Goal: Task Accomplishment & Management: Complete application form

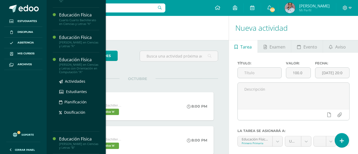
scroll to position [465, 0]
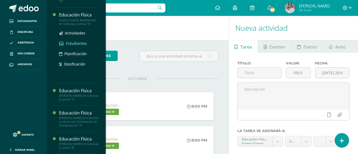
click at [78, 46] on span "Estudiantes" at bounding box center [76, 43] width 21 height 5
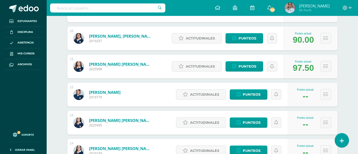
scroll to position [351, 0]
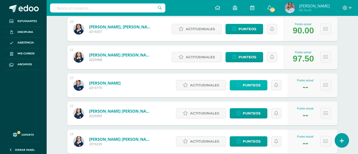
click at [254, 86] on span "Punteos" at bounding box center [252, 85] width 18 height 10
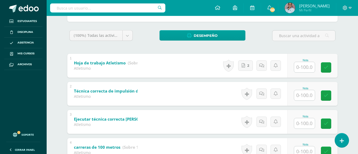
scroll to position [79, 0]
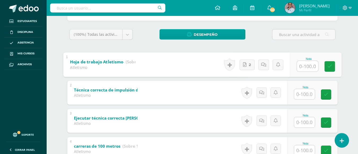
click at [308, 67] on input "text" at bounding box center [307, 66] width 21 height 11
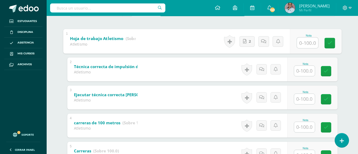
scroll to position [106, 0]
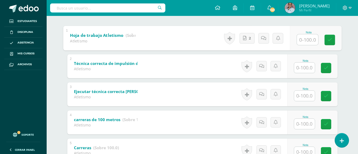
click at [302, 67] on input "text" at bounding box center [304, 68] width 21 height 10
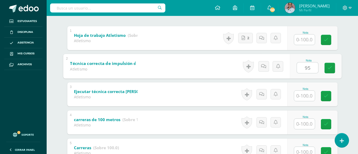
type input "95"
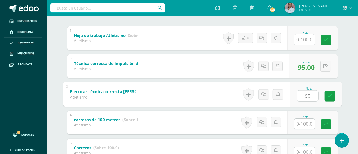
type input "95"
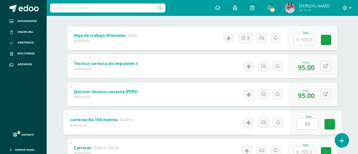
type input "95"
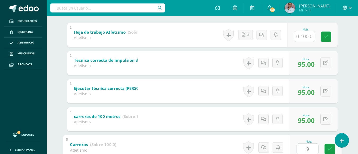
type input "90"
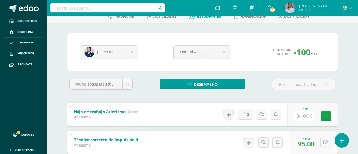
scroll to position [0, 0]
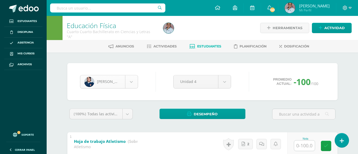
click at [132, 81] on body "Estudiantes Disciplina Asistencia Mis cursos Archivos Soporte Ayuda Reportar un…" at bounding box center [179, 152] width 358 height 304
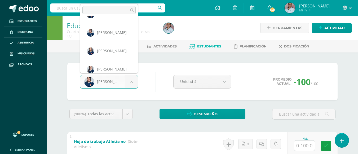
scroll to position [201, 0]
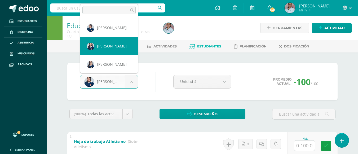
select select "3042"
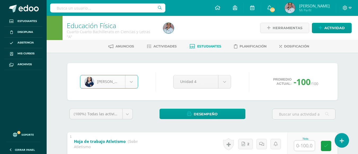
scroll to position [25, 0]
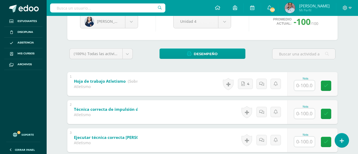
scroll to position [86, 0]
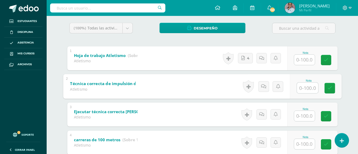
click at [306, 89] on input "text" at bounding box center [307, 87] width 21 height 11
type input "100"
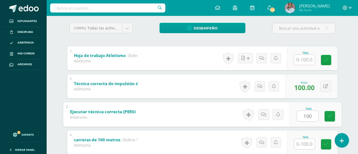
type input "100"
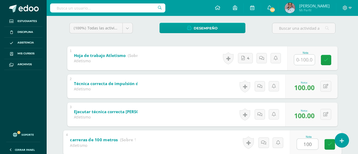
type input "100"
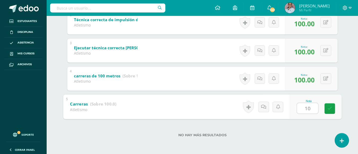
type input "100"
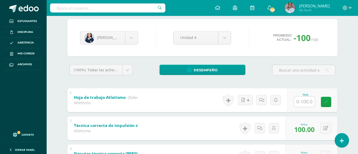
scroll to position [44, 0]
click at [132, 42] on body "Estudiantes Disciplina Asistencia Mis cursos Archivos Soporte Ayuda Reportar un…" at bounding box center [179, 108] width 358 height 304
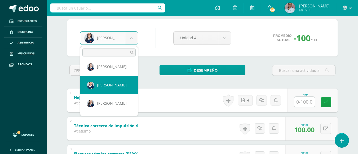
scroll to position [240, 0]
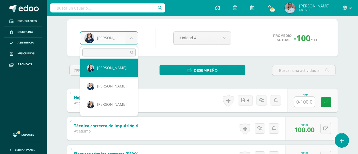
select select "2172"
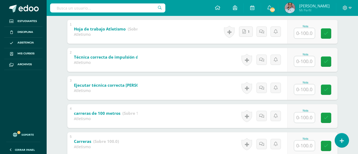
scroll to position [139, 0]
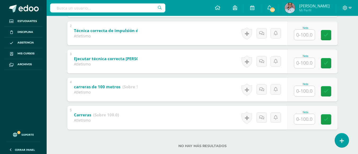
click at [302, 34] on input "text" at bounding box center [304, 35] width 21 height 10
type input "95"
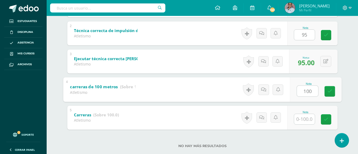
type input "100"
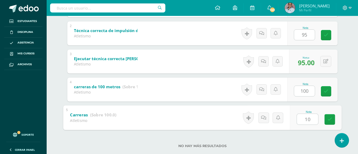
type input "100"
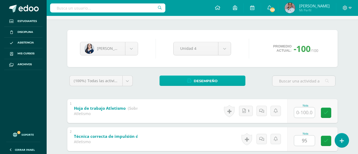
scroll to position [33, 0]
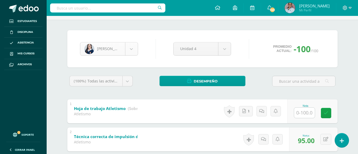
click at [134, 51] on body "Estudiantes Disciplina Asistencia Mis cursos Archivos Soporte Ayuda Reportar un…" at bounding box center [179, 119] width 358 height 304
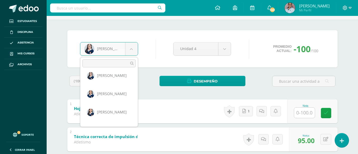
scroll to position [243, 0]
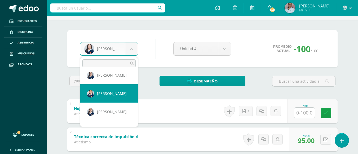
select select "3018"
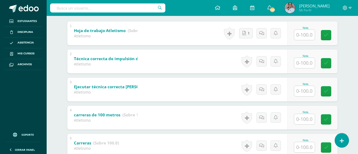
scroll to position [112, 0]
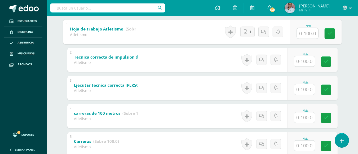
click at [307, 36] on input "text" at bounding box center [307, 33] width 21 height 11
type input "100"
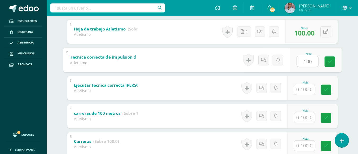
type input "100"
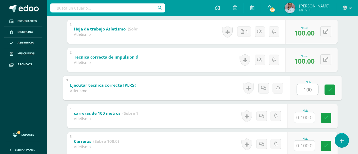
type input "100"
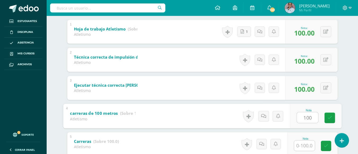
type input "100"
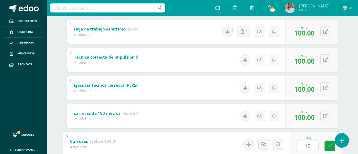
type input "100"
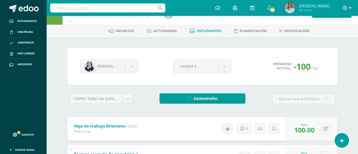
scroll to position [6, 0]
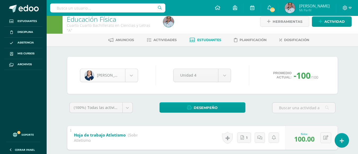
click at [131, 77] on body "Estudiantes Disciplina Asistencia Mis cursos Archivos Soporte Ayuda Reportar un…" at bounding box center [179, 146] width 358 height 304
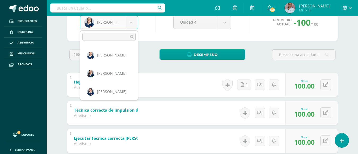
scroll to position [262, 0]
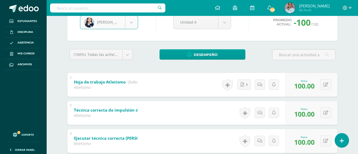
select select "3025"
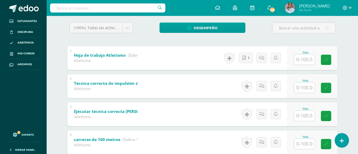
scroll to position [139, 0]
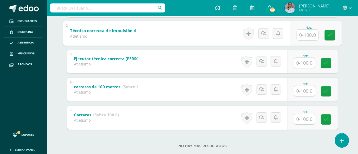
click at [305, 36] on input "text" at bounding box center [307, 34] width 21 height 11
type input "95"
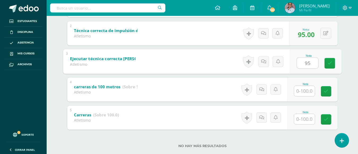
type input "95"
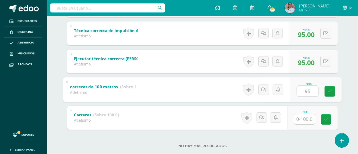
type input "95"
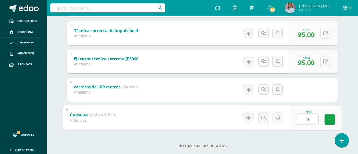
type input "95"
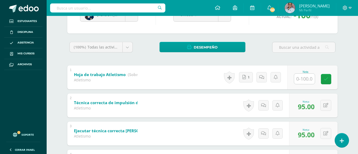
scroll to position [59, 0]
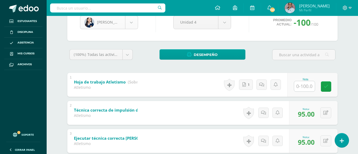
click at [129, 25] on body "Estudiantes Disciplina Asistencia Mis cursos Archivos Soporte Ayuda Reportar un…" at bounding box center [179, 93] width 358 height 304
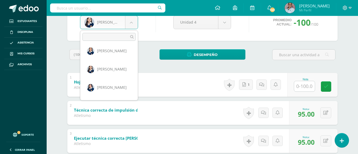
scroll to position [269, 0]
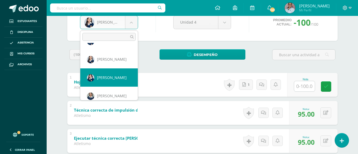
select select "2193"
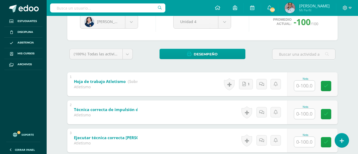
scroll to position [86, 0]
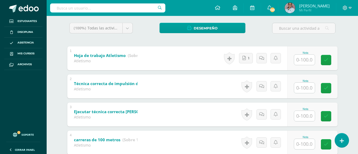
click at [305, 88] on input "text" at bounding box center [304, 88] width 21 height 10
type input "90"
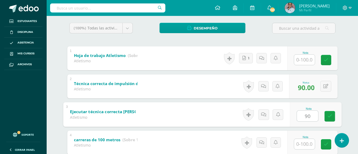
type input "90"
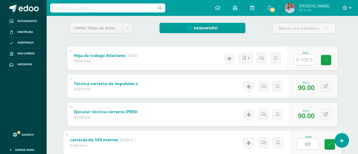
type input "90"
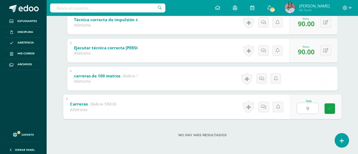
type input "90"
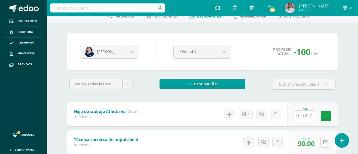
scroll to position [0, 0]
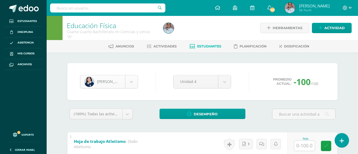
click at [130, 81] on body "Estudiantes Disciplina Asistencia Mis cursos Archivos Soporte Ayuda Reportar un…" at bounding box center [179, 152] width 358 height 304
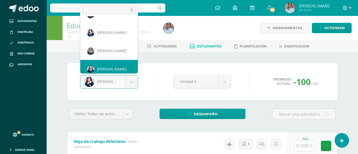
scroll to position [292, 0]
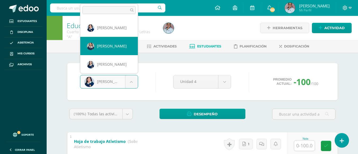
select select "2883"
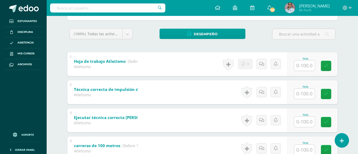
scroll to position [86, 0]
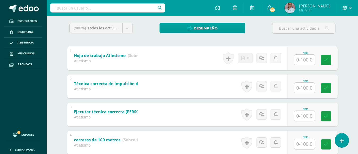
click at [307, 88] on input "text" at bounding box center [304, 88] width 21 height 10
type input "100"
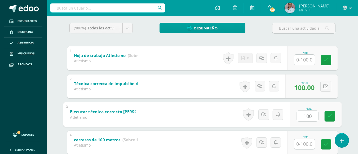
type input "100"
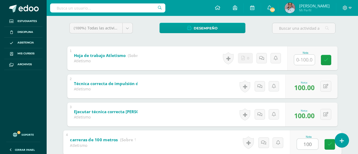
type input "100"
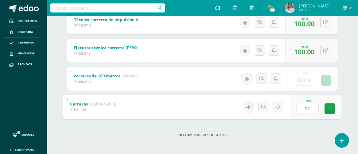
type input "100"
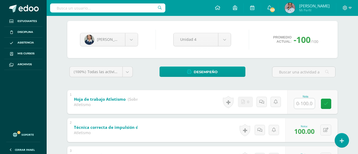
scroll to position [0, 0]
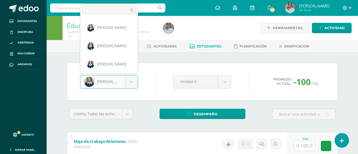
click at [134, 82] on body "Estudiantes Disciplina Asistencia Mis cursos Archivos Soporte Ayuda Reportar un…" at bounding box center [179, 152] width 358 height 304
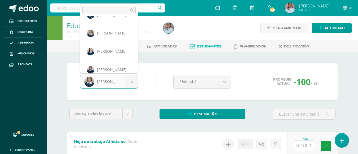
scroll to position [311, 0]
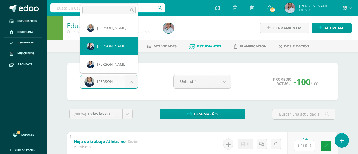
select select "2758"
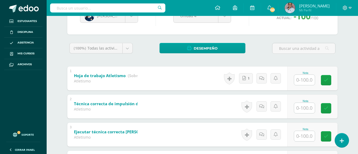
scroll to position [59, 0]
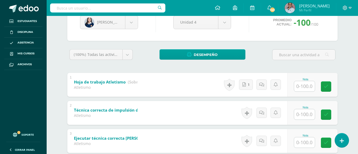
click at [309, 113] on input "text" at bounding box center [304, 114] width 21 height 10
type input "95"
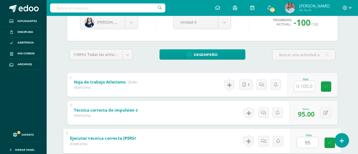
type input "95"
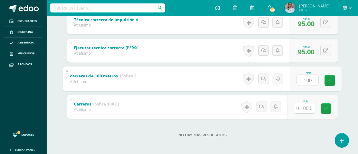
type input "100"
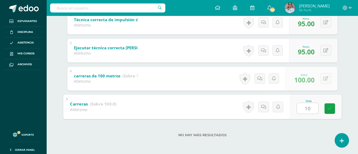
type input "100"
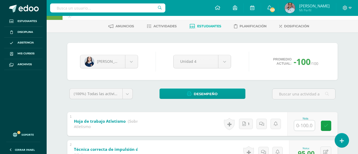
scroll to position [0, 0]
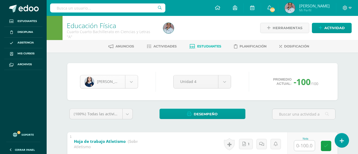
click at [131, 84] on body "Estudiantes Disciplina Asistencia Mis cursos Archivos Soporte Ayuda Reportar un…" at bounding box center [179, 152] width 358 height 304
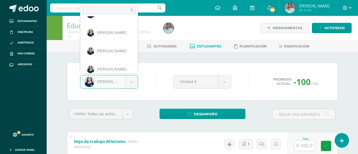
scroll to position [329, 0]
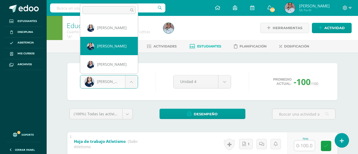
select select "3017"
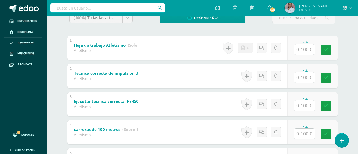
scroll to position [101, 0]
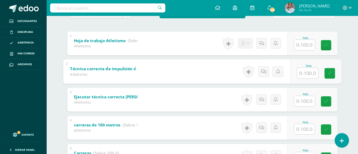
click at [302, 74] on input "text" at bounding box center [307, 73] width 21 height 11
type input "100"
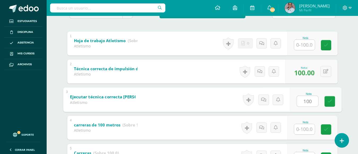
type input "100"
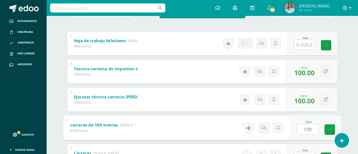
type input "100"
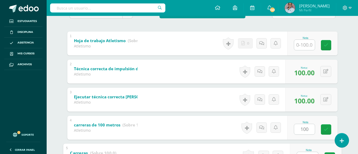
scroll to position [109, 0]
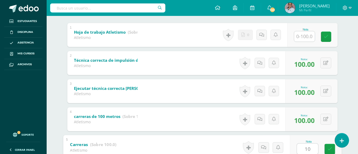
type input "100"
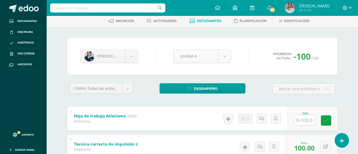
scroll to position [0, 0]
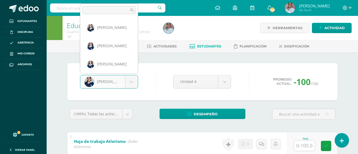
click at [133, 84] on body "Estudiantes Disciplina Asistencia Mis cursos Archivos Soporte Ayuda Reportar un…" at bounding box center [179, 152] width 358 height 304
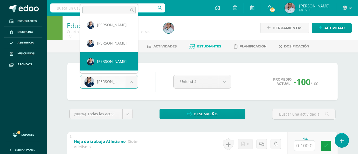
select select "3021"
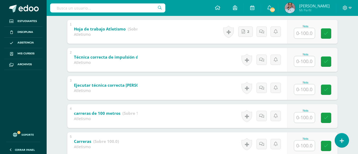
scroll to position [139, 0]
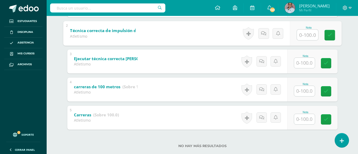
click at [305, 39] on input "text" at bounding box center [307, 34] width 21 height 11
type input "95"
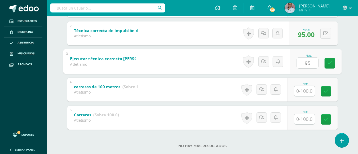
type input "95"
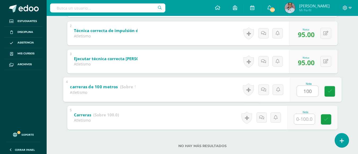
type input "100"
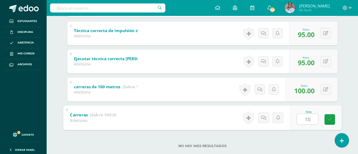
type input "100"
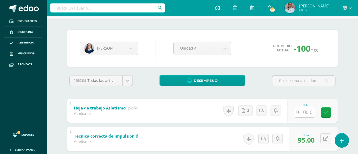
scroll to position [33, 0]
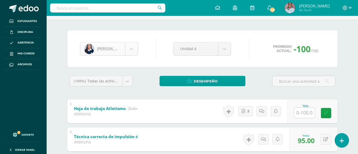
click at [129, 47] on body "Estudiantes Disciplina Asistencia Mis cursos Archivos Soporte Ayuda Reportar un…" at bounding box center [179, 119] width 358 height 304
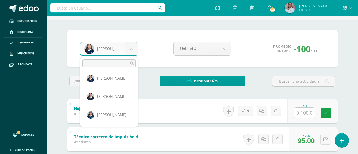
scroll to position [365, 0]
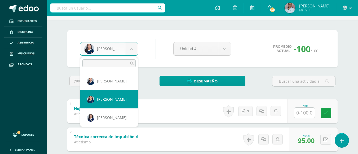
select select "2739"
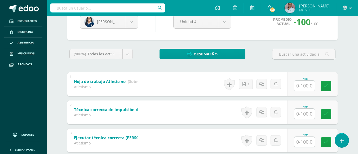
scroll to position [86, 0]
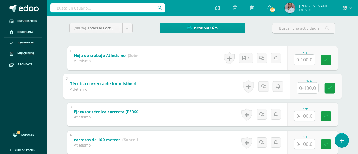
click at [303, 88] on input "text" at bounding box center [307, 87] width 21 height 11
type input "100"
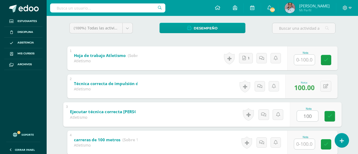
type input "100"
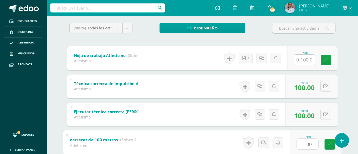
type input "100"
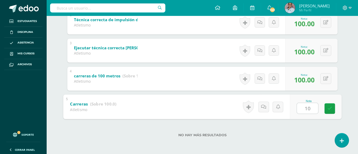
type input "100"
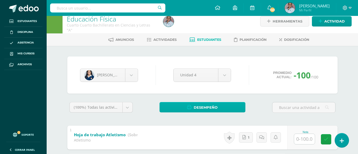
scroll to position [0, 0]
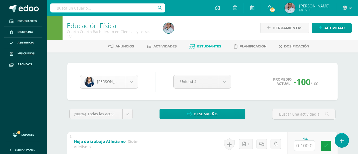
click at [129, 85] on body "Estudiantes Disciplina Asistencia Mis cursos Archivos Soporte Ayuda Reportar un…" at bounding box center [179, 152] width 358 height 304
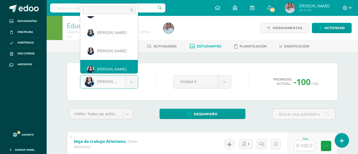
scroll to position [384, 0]
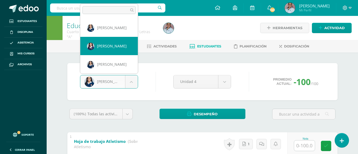
select select "2989"
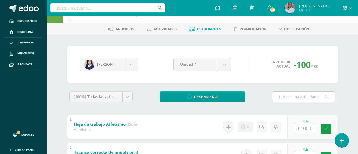
scroll to position [26, 0]
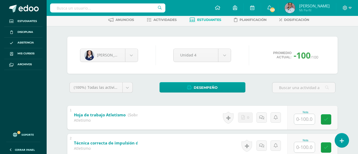
click at [305, 119] on input "text" at bounding box center [304, 119] width 21 height 10
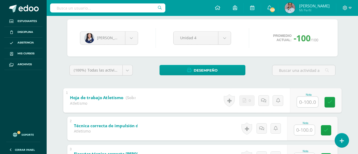
scroll to position [79, 0]
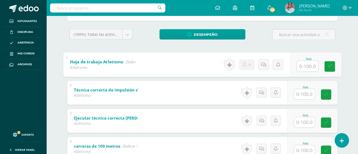
click at [310, 95] on input "text" at bounding box center [304, 94] width 21 height 10
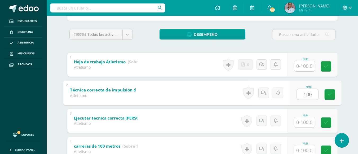
type input "100"
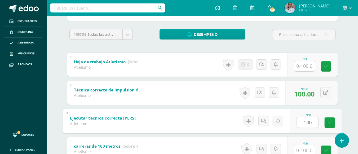
type input "100"
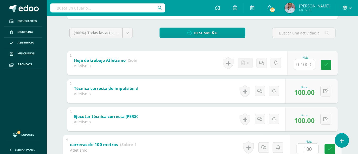
type input "100"
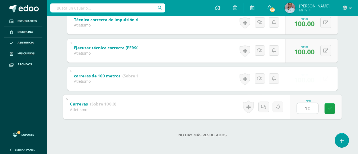
type input "100"
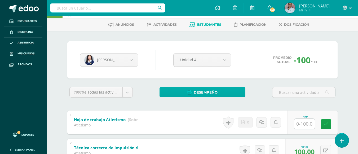
scroll to position [17, 0]
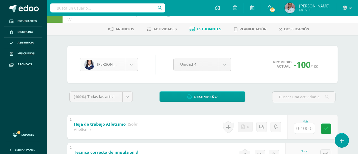
click at [131, 64] on body "Estudiantes Disciplina Asistencia Mis cursos Archivos Soporte Ayuda Reportar un…" at bounding box center [179, 135] width 358 height 304
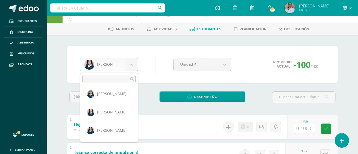
scroll to position [402, 0]
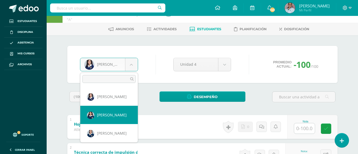
select select "2993"
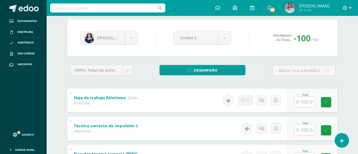
scroll to position [53, 0]
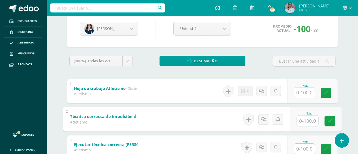
click at [309, 121] on input "text" at bounding box center [307, 120] width 21 height 11
type input "90"
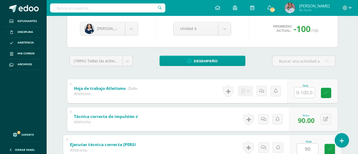
type input "90"
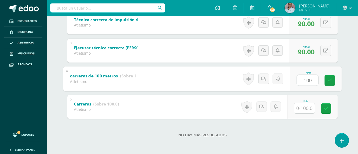
type input "100"
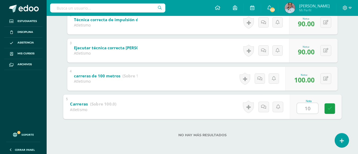
type input "100"
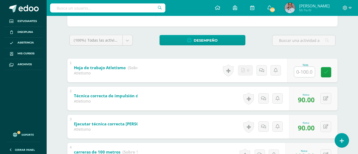
scroll to position [0, 0]
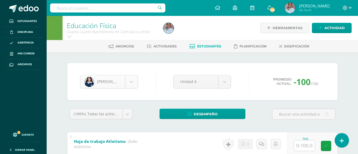
click at [133, 85] on body "Estudiantes Disciplina Asistencia Mis cursos Archivos Soporte Ayuda Reportar un…" at bounding box center [179, 152] width 358 height 304
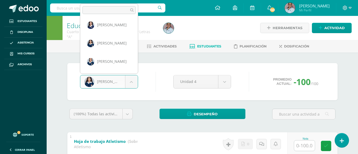
scroll to position [420, 0]
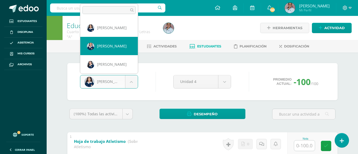
select select "2738"
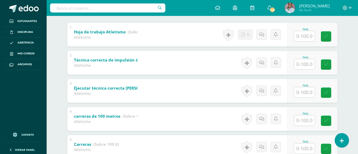
scroll to position [112, 0]
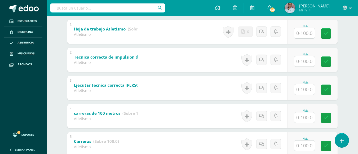
click at [304, 64] on input "text" at bounding box center [304, 61] width 21 height 10
type input "90"
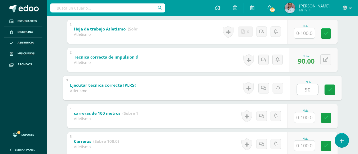
type input "90"
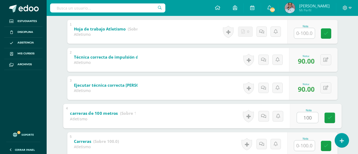
type input "100"
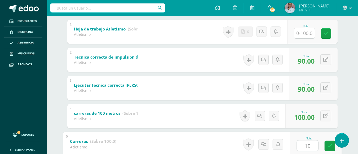
type input "100"
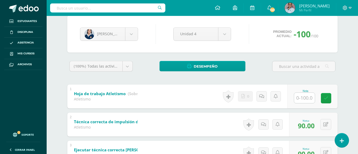
scroll to position [0, 0]
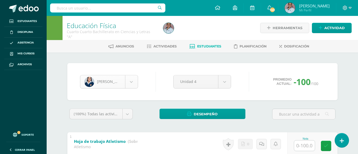
click at [129, 83] on body "Estudiantes Disciplina Asistencia Mis cursos Archivos Soporte Ayuda Reportar un…" at bounding box center [179, 152] width 358 height 304
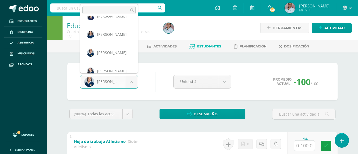
scroll to position [423, 0]
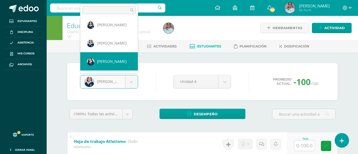
select select "3070"
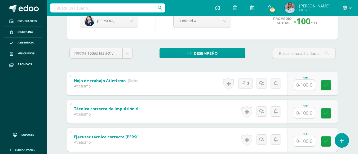
scroll to position [86, 0]
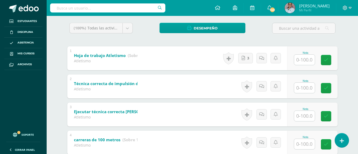
click at [306, 86] on input "text" at bounding box center [304, 88] width 21 height 10
type input "95"
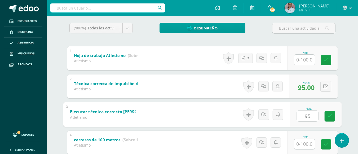
type input "95"
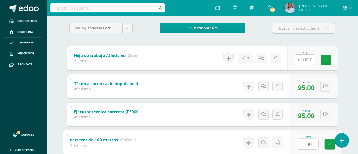
type input "100"
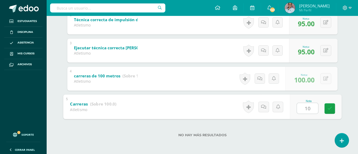
type input "100"
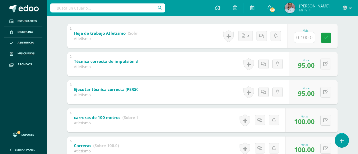
scroll to position [44, 0]
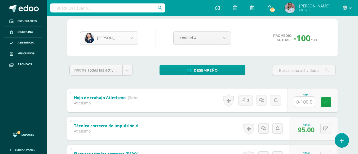
click at [130, 41] on body "Estudiantes Disciplina Asistencia Mis cursos Archivos Soporte Ayuda Reportar un…" at bounding box center [179, 108] width 358 height 304
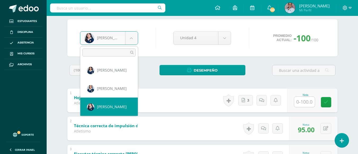
scroll to position [438, 0]
select select "3023"
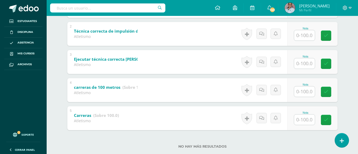
scroll to position [139, 0]
click at [307, 35] on input "text" at bounding box center [304, 35] width 21 height 10
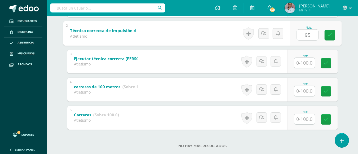
type input "95"
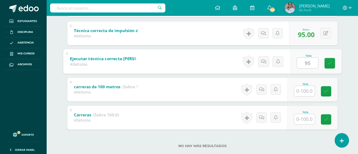
type input "95"
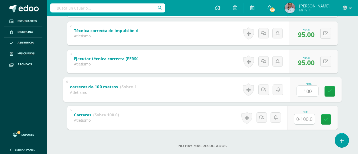
type input "100"
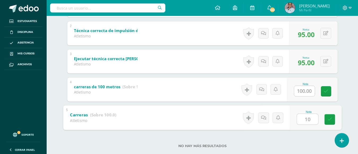
type input "100"
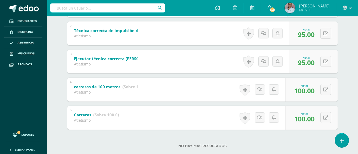
scroll to position [0, 0]
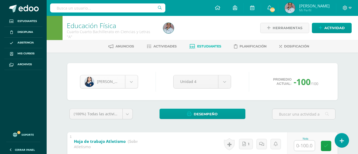
click at [134, 85] on body "Estudiantes Disciplina Asistencia Mis cursos Archivos Soporte Ayuda Reportar un…" at bounding box center [179, 152] width 358 height 304
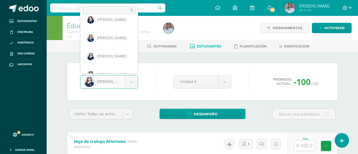
scroll to position [470, 0]
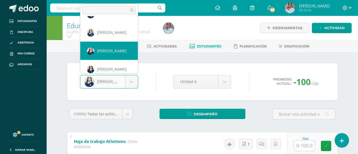
select select "2181"
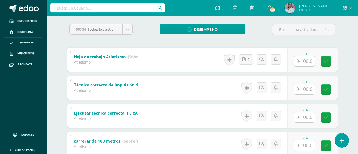
scroll to position [112, 0]
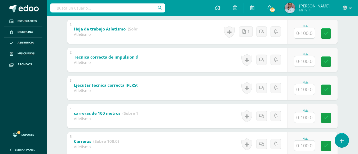
click at [309, 64] on input "text" at bounding box center [304, 61] width 21 height 10
type input "100"
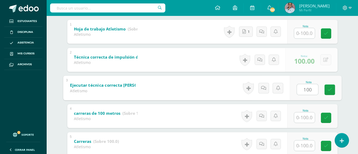
type input "100"
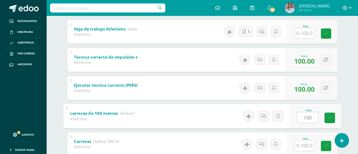
type input "100"
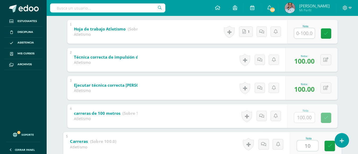
type input "100"
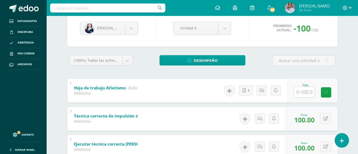
scroll to position [33, 0]
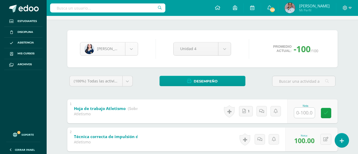
click at [132, 49] on body "Estudiantes Disciplina Asistencia Mis cursos Archivos Soporte Ayuda Reportar un…" at bounding box center [179, 119] width 358 height 304
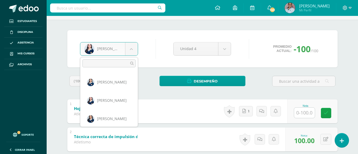
scroll to position [477, 0]
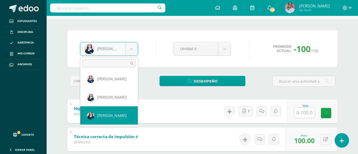
select select "2974"
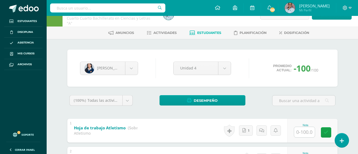
scroll to position [119, 0]
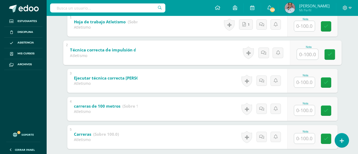
click at [306, 56] on input "text" at bounding box center [307, 54] width 21 height 11
type input "90"
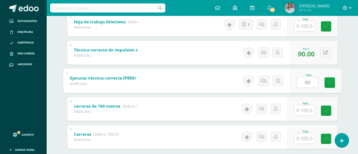
type input "90"
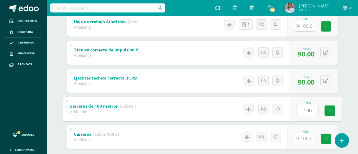
type input "100"
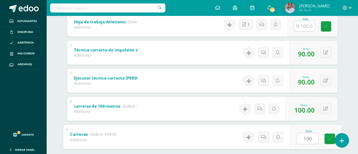
type input "1001"
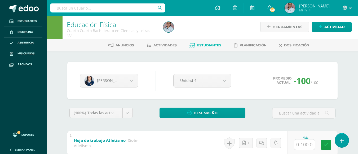
scroll to position [0, 0]
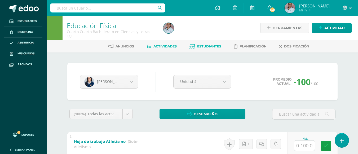
click at [164, 47] on span "Actividades" at bounding box center [164, 46] width 23 height 4
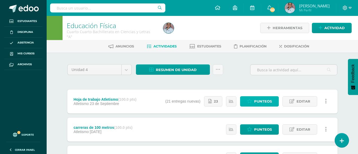
click at [258, 103] on span "Punteos" at bounding box center [263, 101] width 18 height 10
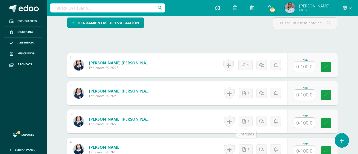
scroll to position [140, 0]
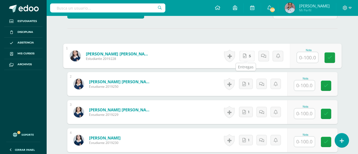
click at [243, 58] on link "5" at bounding box center [246, 56] width 15 height 11
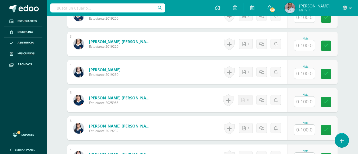
scroll to position [220, 0]
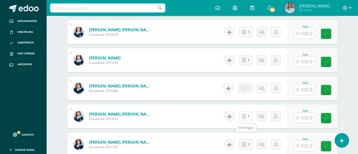
click at [245, 118] on icon at bounding box center [243, 116] width 3 height 5
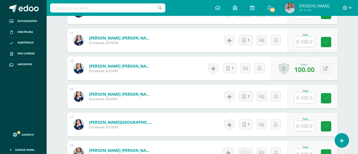
scroll to position [512, 0]
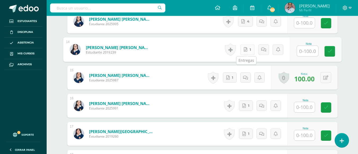
click at [246, 49] on icon at bounding box center [245, 49] width 3 height 5
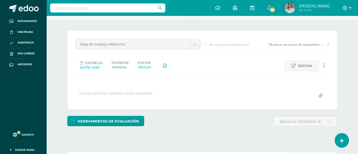
scroll to position [0, 0]
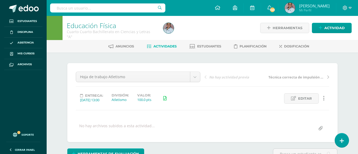
click at [161, 47] on span "Actividades" at bounding box center [164, 46] width 23 height 4
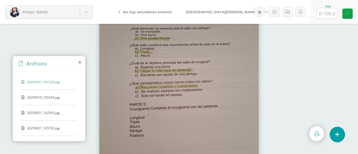
click at [49, 98] on span "20250919_105334.jpg" at bounding box center [48, 97] width 43 height 5
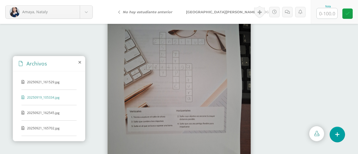
click at [39, 112] on span "20250921_162545.jpg" at bounding box center [48, 112] width 43 height 5
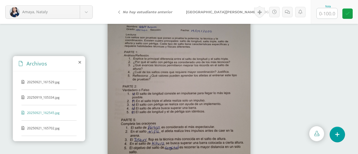
click at [46, 127] on span "20250921_165702.jpg" at bounding box center [48, 128] width 43 height 5
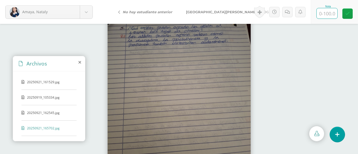
click at [332, 15] on input "text" at bounding box center [327, 13] width 21 height 10
type input "100"
click at [299, 12] on icon at bounding box center [300, 12] width 2 height 4
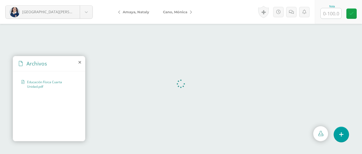
click at [334, 14] on input "text" at bounding box center [331, 13] width 21 height 10
type input "100"
click at [182, 13] on span "Cano, Mónica" at bounding box center [175, 12] width 24 height 4
click at [119, 12] on icon at bounding box center [119, 12] width 2 height 4
click at [180, 14] on link "Cano, Mónica" at bounding box center [176, 12] width 40 height 13
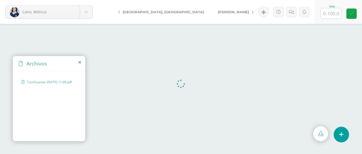
click at [333, 16] on input "text" at bounding box center [331, 13] width 21 height 10
type input "90"
click at [352, 13] on icon at bounding box center [351, 13] width 5 height 5
click at [211, 13] on link "[PERSON_NAME]" at bounding box center [234, 12] width 47 height 13
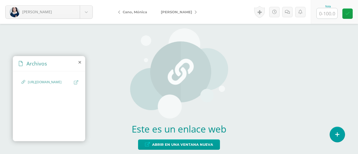
click at [127, 13] on span "Cano, Mónica" at bounding box center [135, 12] width 24 height 4
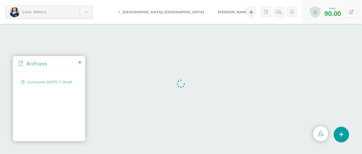
click at [350, 13] on icon at bounding box center [351, 12] width 5 height 5
type input "92"
click at [211, 12] on link "[PERSON_NAME]" at bounding box center [234, 12] width 47 height 13
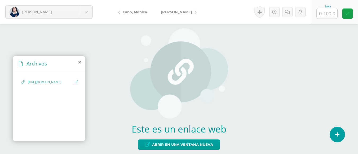
click at [48, 85] on span "[URL][DOMAIN_NAME]" at bounding box center [49, 82] width 43 height 5
click at [45, 85] on span "https://cronopios-my.sharepoint.com/:w:/g/personal/2019230_colegiobelga_edu_gt/…" at bounding box center [49, 82] width 43 height 5
click at [52, 85] on span "https://cronopios-my.sharepoint.com/:w:/g/personal/2019230_colegiobelga_edu_gt/…" at bounding box center [49, 82] width 43 height 5
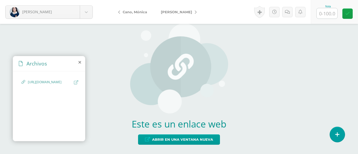
scroll to position [6, 0]
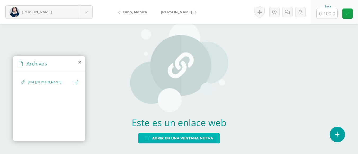
click at [178, 140] on span "Abrir en una ventana nueva" at bounding box center [182, 138] width 61 height 10
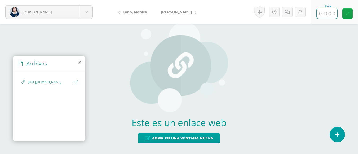
click at [325, 12] on input "text" at bounding box center [327, 13] width 21 height 10
type input "100"
click at [192, 12] on span "[PERSON_NAME]" at bounding box center [176, 12] width 31 height 4
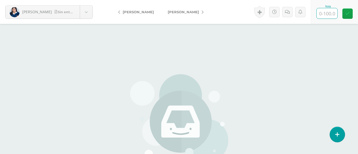
click at [326, 15] on input "text" at bounding box center [327, 13] width 21 height 10
type input "0"
click at [197, 12] on link "[PERSON_NAME]" at bounding box center [184, 12] width 47 height 13
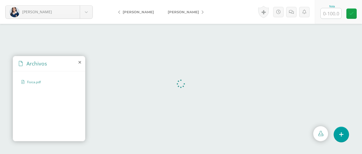
click at [32, 83] on span "Fisica.pdf" at bounding box center [48, 82] width 43 height 5
drag, startPoint x: 335, startPoint y: 15, endPoint x: 332, endPoint y: 16, distance: 3.1
click at [334, 15] on input "text" at bounding box center [331, 13] width 21 height 10
type input "75"
click at [189, 10] on span "[PERSON_NAME]" at bounding box center [183, 12] width 31 height 4
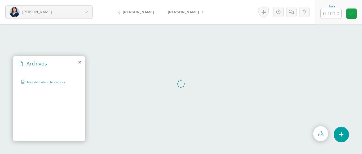
click at [334, 11] on input "text" at bounding box center [331, 13] width 21 height 10
type input "100"
click at [168, 11] on span "[PERSON_NAME]" at bounding box center [183, 12] width 31 height 4
click at [330, 12] on input "text" at bounding box center [331, 13] width 21 height 10
type input "100"
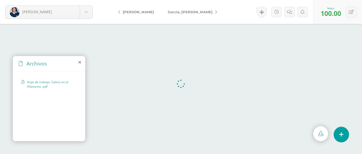
click at [184, 14] on span "[PERSON_NAME]" at bounding box center [190, 12] width 45 height 4
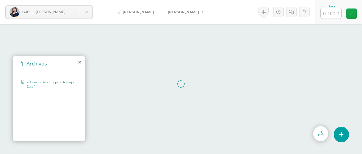
click at [333, 14] on input "text" at bounding box center [331, 13] width 21 height 10
type input "100"
click at [171, 10] on span "[PERSON_NAME]" at bounding box center [183, 12] width 31 height 4
click at [331, 13] on input "text" at bounding box center [331, 13] width 21 height 10
type input "100"
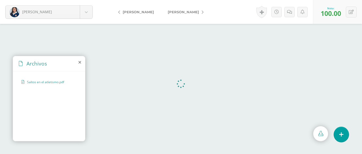
click at [181, 10] on span "[PERSON_NAME]" at bounding box center [183, 12] width 31 height 4
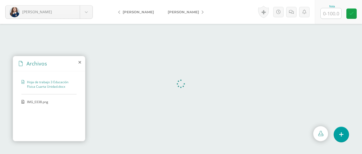
click at [39, 100] on span "IMG_0338.png" at bounding box center [48, 102] width 43 height 5
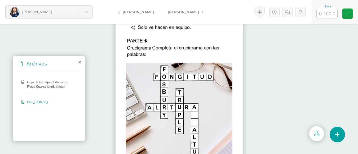
click at [327, 13] on input "text" at bounding box center [327, 13] width 21 height 10
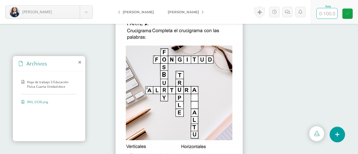
scroll to position [26, 0]
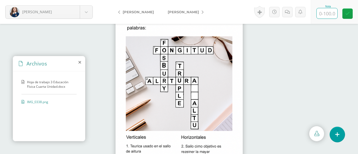
click at [326, 15] on input "text" at bounding box center [327, 13] width 21 height 10
type input "88"
click at [349, 17] on link at bounding box center [347, 13] width 10 height 10
click at [187, 12] on span "[PERSON_NAME]" at bounding box center [183, 12] width 31 height 4
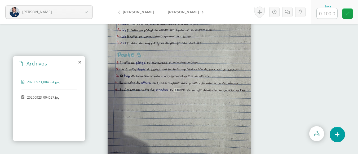
click at [40, 97] on span "20250923_004527.jpg" at bounding box center [48, 97] width 43 height 5
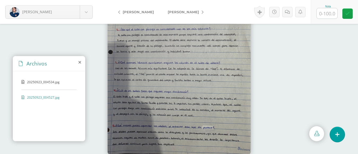
scroll to position [30, 0]
click at [43, 83] on span "20250923_004534.jpg" at bounding box center [48, 82] width 43 height 5
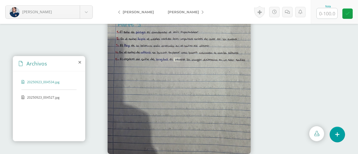
click at [328, 16] on input "text" at bounding box center [327, 13] width 21 height 10
type input "80"
click at [185, 13] on span "[PERSON_NAME]" at bounding box center [183, 12] width 31 height 4
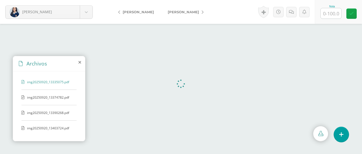
click at [49, 97] on span "img20250920_13374782.pdf" at bounding box center [48, 97] width 43 height 5
click at [52, 114] on span "img20250920_13390268.pdf" at bounding box center [48, 112] width 43 height 5
click at [52, 128] on span "img20250920_13403724.pdf" at bounding box center [48, 128] width 43 height 5
click at [44, 112] on span "img20250920_13390268.pdf" at bounding box center [48, 112] width 43 height 5
click at [61, 84] on div "img20250920_13335075.pdf" at bounding box center [48, 85] width 55 height 10
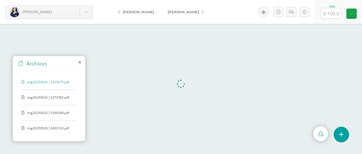
click at [48, 97] on span "img20250920_13374782.pdf" at bounding box center [48, 97] width 43 height 5
click at [53, 109] on div "img20250920_13335075.pdf img20250920_13374782.pdf img20250920_13390268.pdf img2…" at bounding box center [49, 105] width 72 height 68
click at [56, 113] on span "img20250920_13390268.pdf" at bounding box center [48, 112] width 43 height 5
click at [56, 127] on span "img20250920_13403724.pdf" at bounding box center [48, 128] width 43 height 5
click at [333, 16] on input "text" at bounding box center [331, 13] width 21 height 10
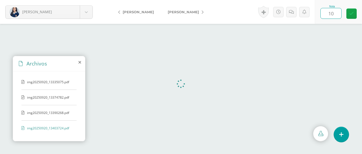
type input "100"
click at [189, 10] on span "[PERSON_NAME]" at bounding box center [183, 12] width 31 height 4
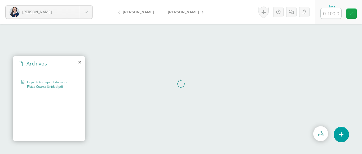
click at [122, 11] on link "[PERSON_NAME]" at bounding box center [137, 12] width 47 height 13
click at [331, 16] on input "text" at bounding box center [331, 13] width 21 height 10
type input "92"
click at [191, 12] on span "[PERSON_NAME]" at bounding box center [183, 12] width 31 height 4
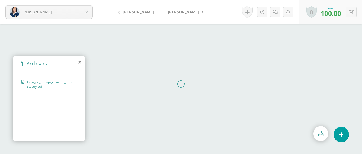
click at [187, 12] on span "[PERSON_NAME]" at bounding box center [183, 12] width 31 height 4
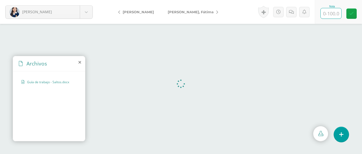
click at [331, 17] on input "text" at bounding box center [331, 13] width 21 height 10
type input "100"
click at [193, 12] on span "[PERSON_NAME], Fátima" at bounding box center [191, 12] width 46 height 4
click at [325, 10] on input "text" at bounding box center [331, 13] width 21 height 10
type input "96"
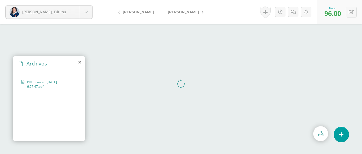
click at [183, 13] on span "[PERSON_NAME]" at bounding box center [183, 12] width 31 height 4
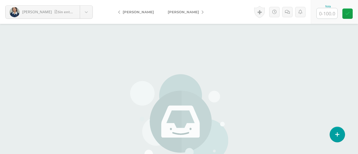
click at [329, 16] on input "text" at bounding box center [327, 13] width 21 height 10
type input "100"
click at [195, 14] on span "[PERSON_NAME]" at bounding box center [183, 12] width 31 height 4
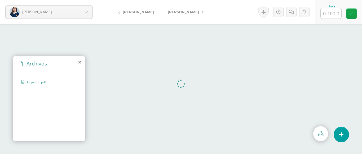
click at [331, 16] on input "text" at bounding box center [331, 13] width 21 height 10
type input "100"
click at [180, 12] on span "[PERSON_NAME]" at bounding box center [183, 12] width 31 height 4
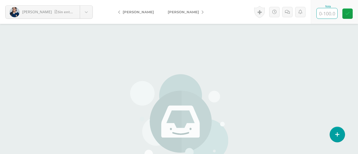
click at [331, 15] on input "text" at bounding box center [327, 13] width 21 height 10
type input "0"
click at [192, 14] on span "[PERSON_NAME]" at bounding box center [183, 12] width 31 height 4
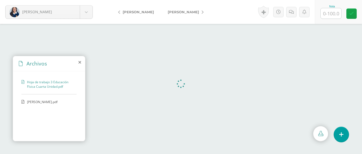
click at [52, 103] on span "[PERSON_NAME].pdf" at bounding box center [48, 102] width 43 height 5
click at [339, 14] on input "text" at bounding box center [331, 13] width 21 height 10
type input "100"
click at [181, 13] on span "[PERSON_NAME]" at bounding box center [183, 12] width 31 height 4
click at [326, 12] on input "text" at bounding box center [331, 13] width 21 height 10
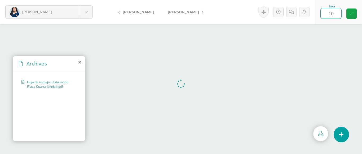
type input "100"
click at [178, 15] on link "[PERSON_NAME]" at bounding box center [184, 12] width 47 height 13
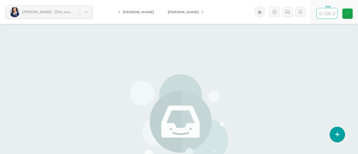
click at [333, 12] on input "text" at bounding box center [327, 13] width 21 height 10
type input "0"
click at [349, 14] on icon at bounding box center [347, 13] width 5 height 5
click at [189, 12] on span "[PERSON_NAME]" at bounding box center [183, 12] width 31 height 4
click at [330, 14] on input "text" at bounding box center [327, 13] width 21 height 10
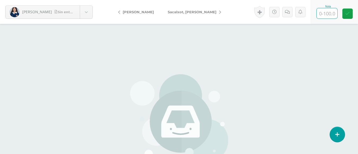
type input "0"
click at [352, 14] on link at bounding box center [347, 13] width 10 height 10
click at [187, 11] on link "Sacalxot, [PERSON_NAME]" at bounding box center [193, 12] width 64 height 13
click at [326, 13] on input "text" at bounding box center [327, 13] width 21 height 10
type input "0"
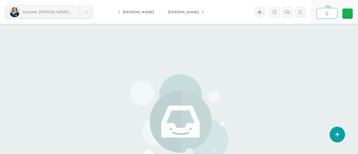
click at [349, 16] on icon at bounding box center [347, 13] width 5 height 5
click at [195, 13] on link "[PERSON_NAME]" at bounding box center [184, 12] width 47 height 13
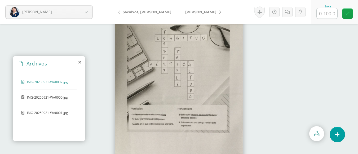
click at [36, 95] on span "IMG-20250921-WA0000.jpg" at bounding box center [48, 97] width 43 height 5
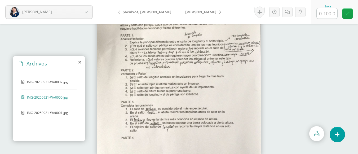
scroll to position [30, 0]
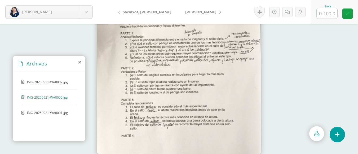
click at [45, 112] on span "IMG-20250921-WA0001.jpg" at bounding box center [48, 112] width 43 height 5
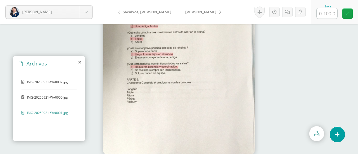
click at [51, 114] on span "IMG-20250921-WA0001.jpg" at bounding box center [48, 112] width 43 height 5
click at [42, 113] on span "IMG-20250921-WA0001.jpg" at bounding box center [48, 112] width 43 height 5
click at [42, 97] on span "IMG-20250921-WA0000.jpg" at bounding box center [48, 97] width 43 height 5
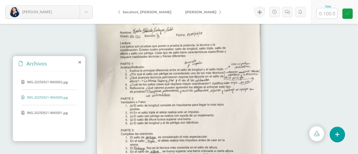
click at [44, 80] on span "IMG-20250921-WA0002.jpg" at bounding box center [48, 82] width 43 height 5
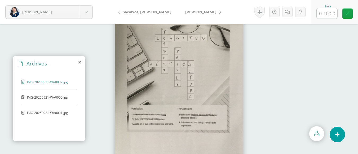
click at [325, 10] on input "text" at bounding box center [327, 13] width 21 height 10
click at [346, 11] on icon at bounding box center [347, 12] width 5 height 5
type input "90"
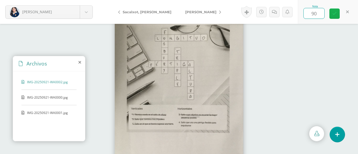
click at [336, 17] on link at bounding box center [334, 13] width 10 height 10
click at [185, 13] on span "[PERSON_NAME]" at bounding box center [200, 12] width 31 height 4
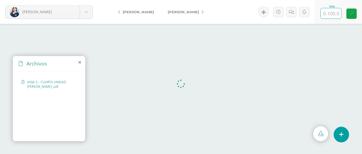
click at [331, 12] on input "text" at bounding box center [331, 13] width 21 height 10
type input "100"
click at [352, 12] on icon at bounding box center [351, 13] width 5 height 5
click at [199, 12] on link "[PERSON_NAME]" at bounding box center [184, 12] width 47 height 13
click at [337, 16] on input "text" at bounding box center [331, 13] width 21 height 10
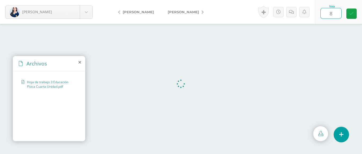
type input "80"
click at [347, 14] on link at bounding box center [351, 13] width 10 height 10
click at [40, 87] on span "Hoja de trabajo 3 Educación Física Cuarta Unidad.pdf" at bounding box center [50, 84] width 47 height 9
click at [183, 14] on link "[PERSON_NAME]" at bounding box center [184, 12] width 47 height 13
click at [334, 15] on input "text" at bounding box center [331, 13] width 21 height 10
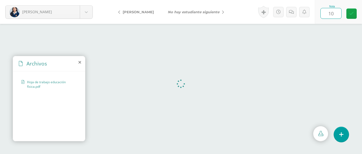
type input "100"
click at [349, 14] on icon at bounding box center [351, 13] width 5 height 5
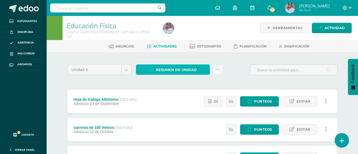
click at [191, 70] on span "Resumen de unidad" at bounding box center [176, 70] width 41 height 10
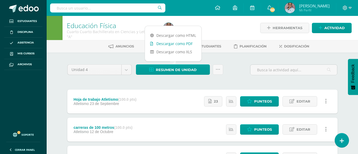
click at [181, 45] on link "Descargar como PDF" at bounding box center [173, 43] width 56 height 8
click at [273, 102] on link "Punteos" at bounding box center [259, 101] width 39 height 10
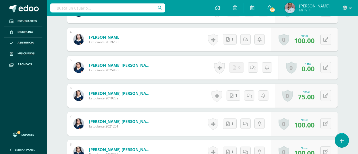
scroll to position [244, 0]
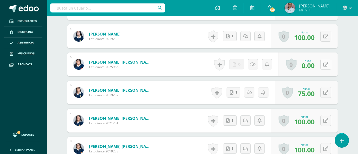
click at [324, 65] on button at bounding box center [325, 64] width 11 height 11
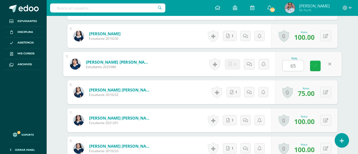
type input "65"
click at [310, 68] on div "Nota 65" at bounding box center [308, 64] width 66 height 25
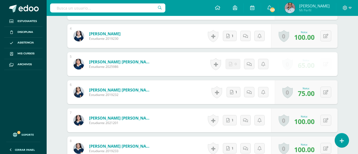
click at [313, 68] on span "65.00" at bounding box center [306, 65] width 17 height 9
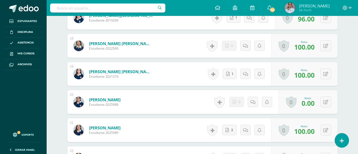
scroll to position [642, 0]
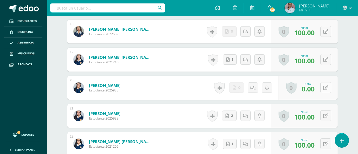
click at [326, 89] on icon at bounding box center [325, 88] width 5 height 5
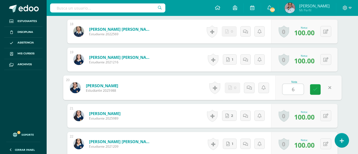
type input "65"
click at [315, 89] on icon at bounding box center [315, 89] width 5 height 5
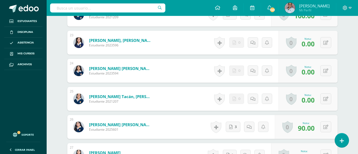
scroll to position [774, 0]
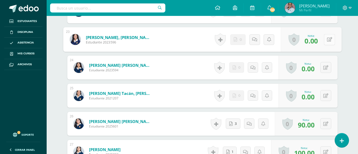
click at [328, 40] on button at bounding box center [329, 39] width 11 height 11
type input "65"
click at [318, 44] on link at bounding box center [315, 41] width 11 height 11
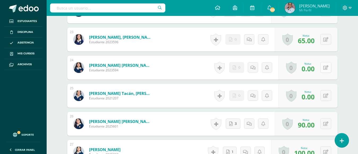
click at [326, 68] on button at bounding box center [325, 67] width 11 height 11
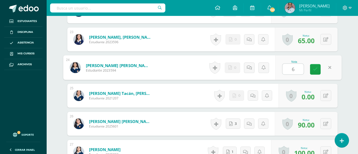
type input "65"
click at [318, 68] on link at bounding box center [315, 69] width 11 height 11
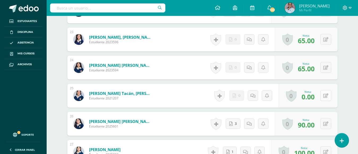
click at [324, 92] on button at bounding box center [325, 95] width 11 height 11
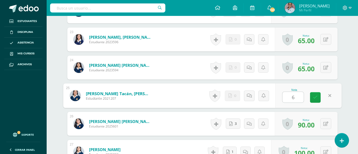
type input "65"
click at [316, 99] on icon at bounding box center [315, 97] width 5 height 5
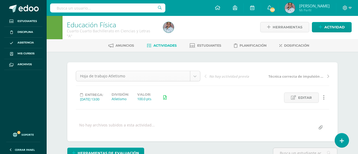
scroll to position [0, 0]
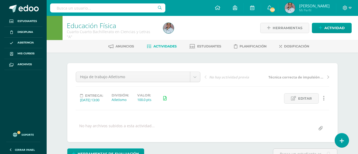
click at [162, 46] on span "Actividades" at bounding box center [164, 46] width 23 height 4
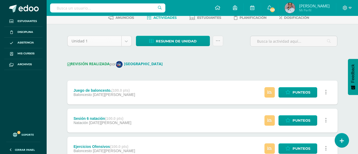
scroll to position [26, 0]
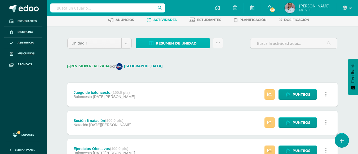
click at [167, 43] on span "Resumen de unidad" at bounding box center [176, 43] width 41 height 10
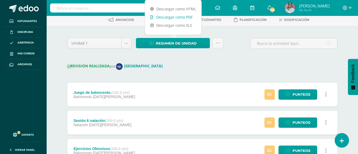
click at [173, 19] on link "Descargar como PDF" at bounding box center [173, 17] width 56 height 8
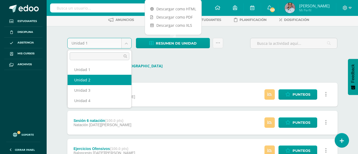
select select "Unidad 2"
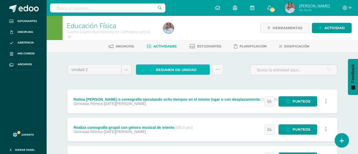
click at [173, 68] on span "Resumen de unidad" at bounding box center [176, 70] width 41 height 10
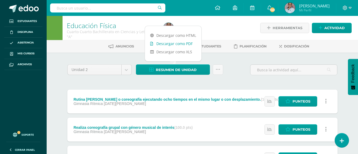
click at [183, 46] on link "Descargar como PDF" at bounding box center [173, 43] width 56 height 8
click at [129, 71] on body "Estudiantes Disciplina Asistencia Mis cursos Archivos Soporte Ayuda Reportar un…" at bounding box center [179, 130] width 358 height 261
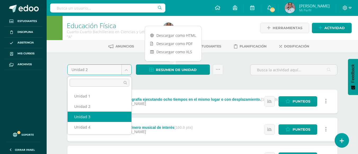
select select "Unidad 3"
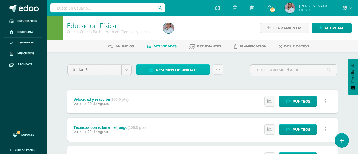
click at [191, 69] on span "Resumen de unidad" at bounding box center [176, 70] width 41 height 10
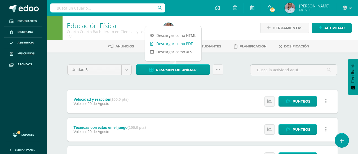
click at [179, 41] on link "Descargar como PDF" at bounding box center [173, 43] width 56 height 8
click at [125, 70] on body "Estudiantes Disciplina Asistencia Mis cursos Archivos Soporte Ayuda Reportar un…" at bounding box center [179, 144] width 358 height 289
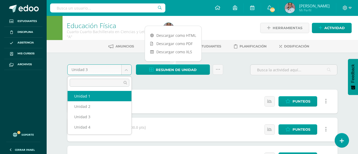
select select "Unidad 1"
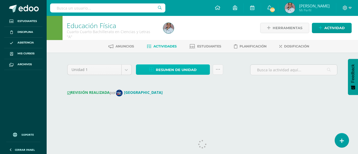
click at [178, 70] on span "Resumen de unidad" at bounding box center [176, 70] width 41 height 10
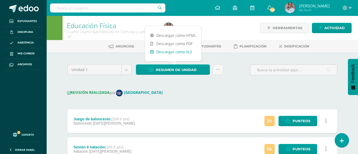
click at [179, 54] on link "Descargar como XLS" at bounding box center [173, 52] width 56 height 8
select select "Unidad 2"
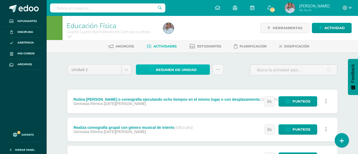
click at [172, 72] on span "Resumen de unidad" at bounding box center [176, 70] width 41 height 10
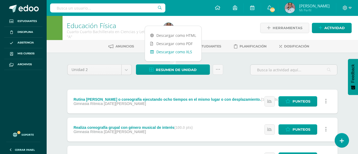
click at [170, 52] on link "Descargar como XLS" at bounding box center [173, 52] width 56 height 8
click at [127, 70] on body "Estudiantes Disciplina Asistencia Mis cursos Archivos Soporte Ayuda Reportar un…" at bounding box center [179, 130] width 358 height 261
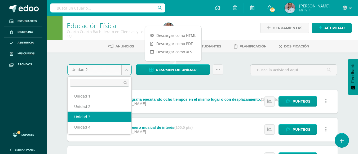
select select "Unidad 3"
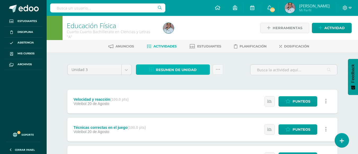
click at [186, 68] on span "Resumen de unidad" at bounding box center [176, 70] width 41 height 10
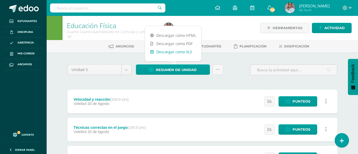
click at [182, 52] on link "Descargar como XLS" at bounding box center [173, 52] width 56 height 8
click at [125, 70] on body "Estudiantes Disciplina Asistencia Mis cursos Archivos Soporte Ayuda Reportar un…" at bounding box center [179, 144] width 358 height 289
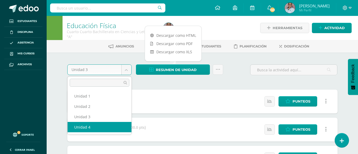
select select "Unidad 4"
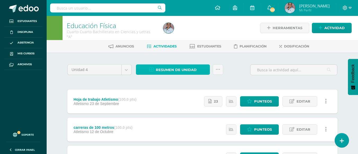
click at [180, 70] on span "Resumen de unidad" at bounding box center [176, 70] width 41 height 10
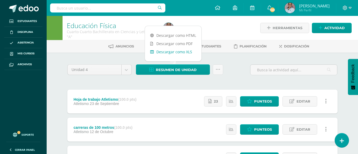
click at [184, 51] on link "Descargar como XLS" at bounding box center [173, 52] width 56 height 8
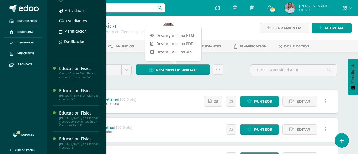
scroll to position [442, 0]
click at [80, 13] on span "Actividades" at bounding box center [75, 10] width 20 height 5
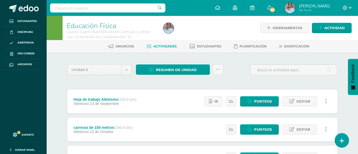
scroll to position [26, 0]
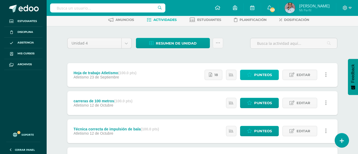
click at [261, 76] on span "Punteos" at bounding box center [263, 75] width 18 height 10
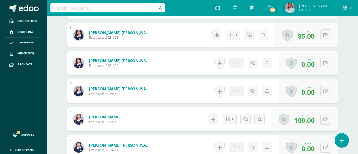
scroll to position [218, 0]
click at [325, 62] on button at bounding box center [325, 62] width 11 height 11
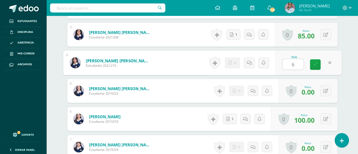
type input "65"
click at [316, 66] on icon at bounding box center [315, 64] width 5 height 5
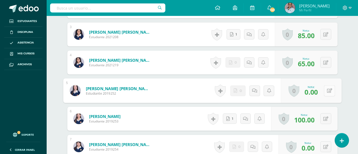
click at [324, 91] on button at bounding box center [329, 90] width 11 height 11
type input "65"
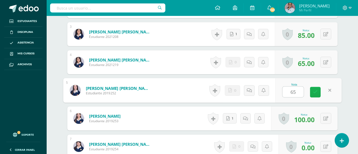
click at [316, 93] on icon at bounding box center [315, 92] width 5 height 5
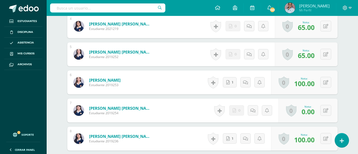
scroll to position [271, 0]
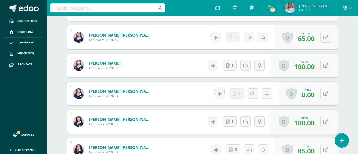
click at [329, 92] on button at bounding box center [325, 93] width 11 height 11
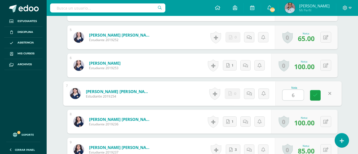
type input "65"
click at [314, 96] on icon at bounding box center [315, 95] width 5 height 5
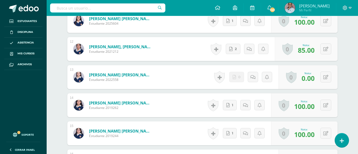
scroll to position [457, 0]
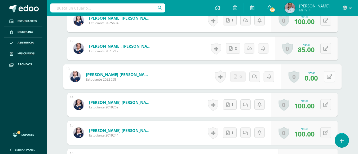
click at [327, 77] on icon at bounding box center [329, 76] width 5 height 5
type input "65"
click at [315, 79] on icon at bounding box center [315, 78] width 5 height 5
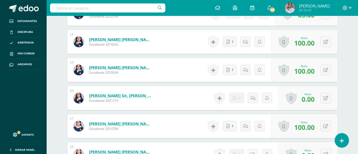
scroll to position [536, 0]
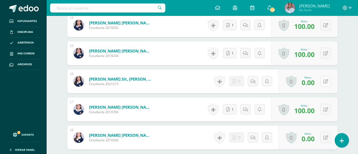
click at [327, 81] on icon at bounding box center [325, 81] width 5 height 5
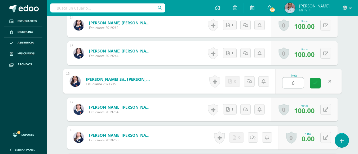
type input "65"
click at [314, 87] on link at bounding box center [315, 83] width 11 height 11
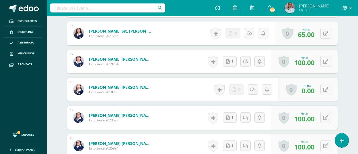
scroll to position [589, 0]
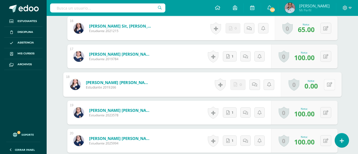
click at [325, 85] on button at bounding box center [329, 84] width 11 height 11
type input "65"
click at [312, 86] on link at bounding box center [315, 86] width 11 height 11
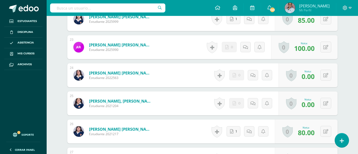
scroll to position [774, 0]
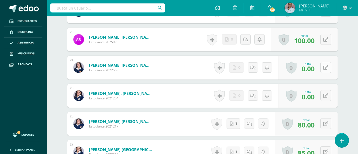
click at [326, 68] on button at bounding box center [325, 67] width 11 height 11
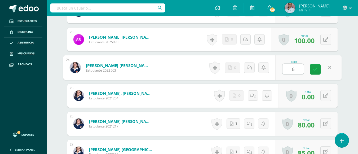
type input "65"
click at [314, 74] on link at bounding box center [315, 69] width 11 height 11
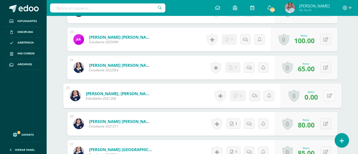
click at [329, 95] on button at bounding box center [329, 95] width 11 height 11
type input "65"
click at [317, 96] on icon at bounding box center [315, 97] width 5 height 5
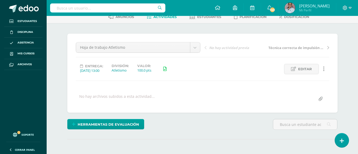
scroll to position [0, 0]
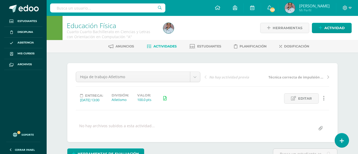
click at [163, 47] on span "Actividades" at bounding box center [164, 46] width 23 height 4
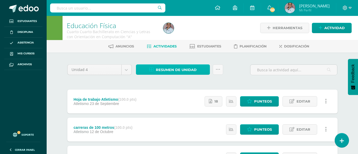
click at [185, 67] on span "Resumen de unidad" at bounding box center [176, 70] width 41 height 10
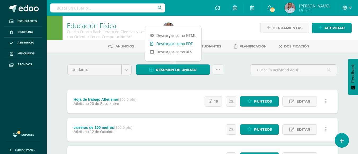
click at [180, 43] on link "Descargar como PDF" at bounding box center [173, 43] width 56 height 8
click at [113, 92] on div "Hoja de trabajo Atletismo (100.0 pts) Atletismo 23 de Septiembre" at bounding box center [105, 102] width 76 height 24
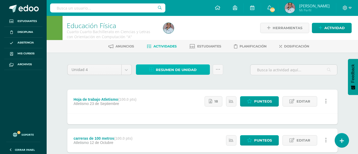
click at [173, 69] on span "Resumen de unidad" at bounding box center [176, 70] width 41 height 10
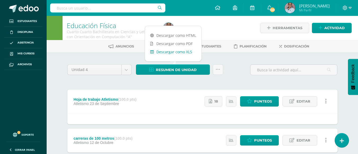
click at [174, 53] on link "Descargar como XLS" at bounding box center [173, 52] width 56 height 8
